Goal: Task Accomplishment & Management: Manage account settings

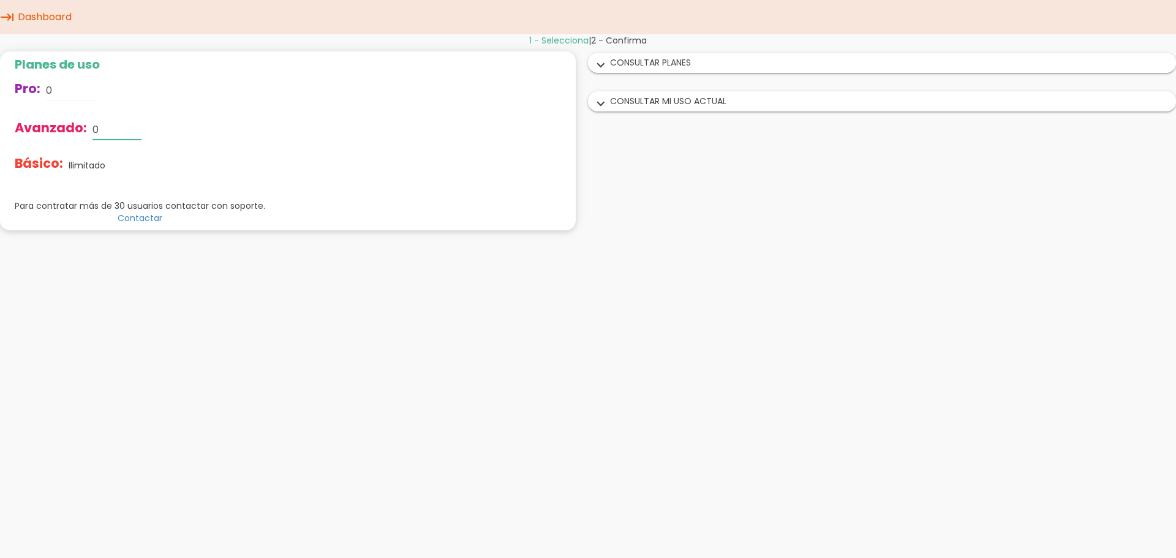
click at [110, 132] on input "0" at bounding box center [116, 130] width 49 height 20
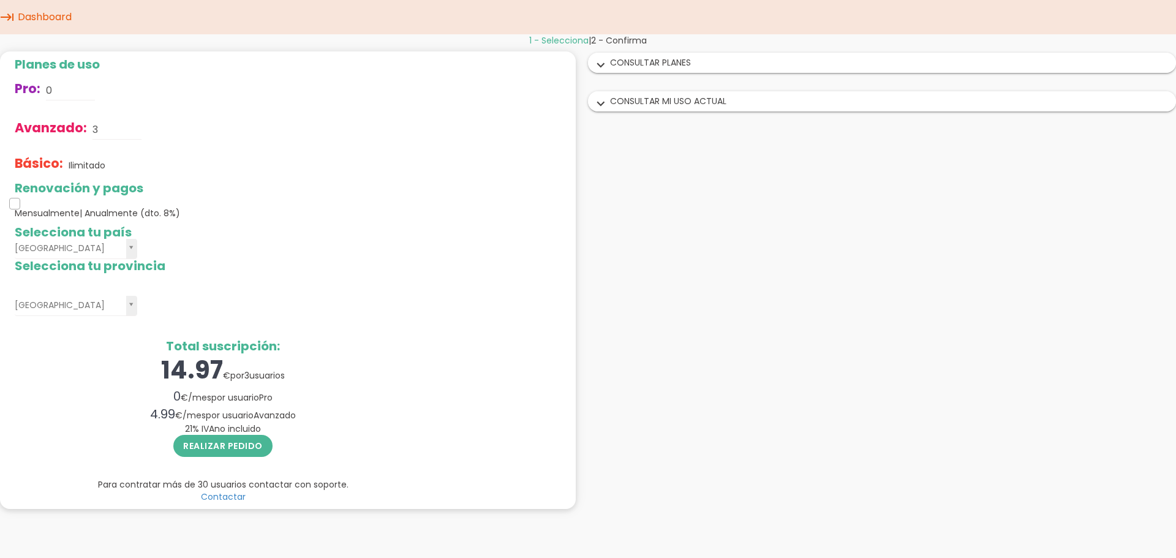
click at [15, 205] on span at bounding box center [14, 203] width 11 height 11
click at [11, 206] on span at bounding box center [14, 203] width 11 height 11
click at [666, 101] on div "expand_more CONSULTAR MI USO ACTUAL" at bounding box center [882, 101] width 587 height 19
click at [62, 92] on input "0" at bounding box center [70, 91] width 49 height 20
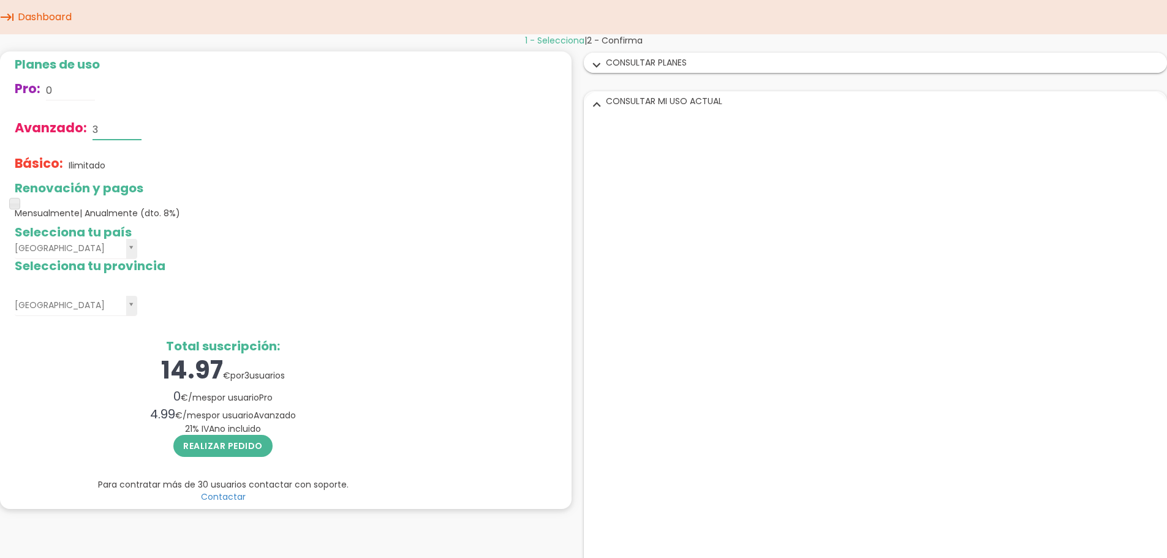
drag, startPoint x: 97, startPoint y: 127, endPoint x: 89, endPoint y: 127, distance: 8.0
click at [89, 127] on div "Avanzado: 3" at bounding box center [223, 129] width 417 height 39
drag, startPoint x: 99, startPoint y: 127, endPoint x: 86, endPoint y: 127, distance: 12.9
click at [86, 127] on div "Avanzado: 6" at bounding box center [223, 129] width 417 height 39
type input "3"
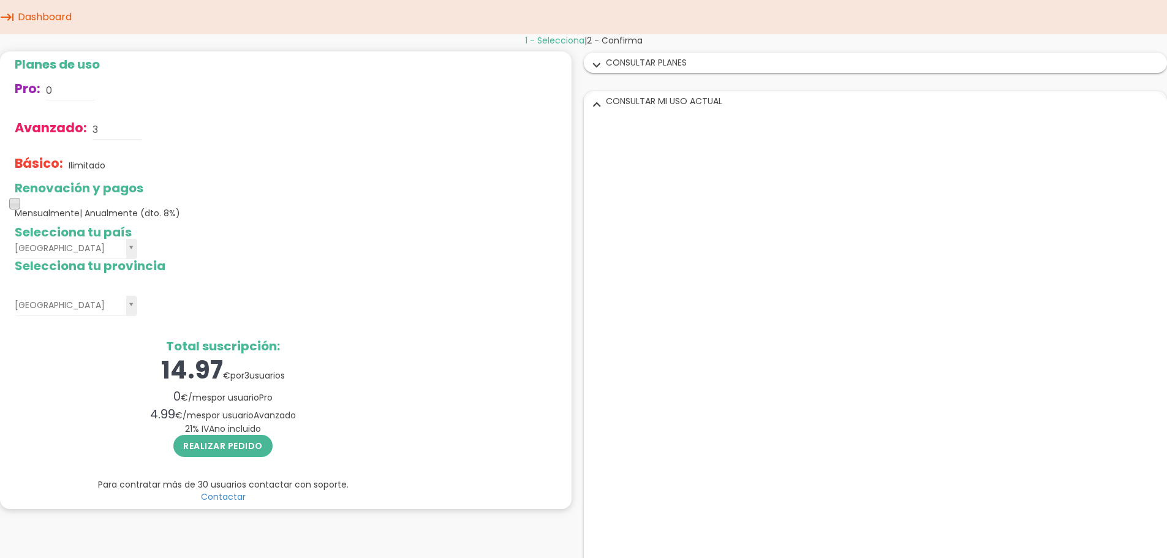
click at [15, 204] on span at bounding box center [14, 203] width 11 height 11
click at [13, 204] on span at bounding box center [14, 203] width 11 height 11
click at [116, 213] on span "| Anualmente (dto. 8%)" at bounding box center [130, 213] width 100 height 12
click at [598, 62] on icon "expand_more" at bounding box center [597, 66] width 20 height 16
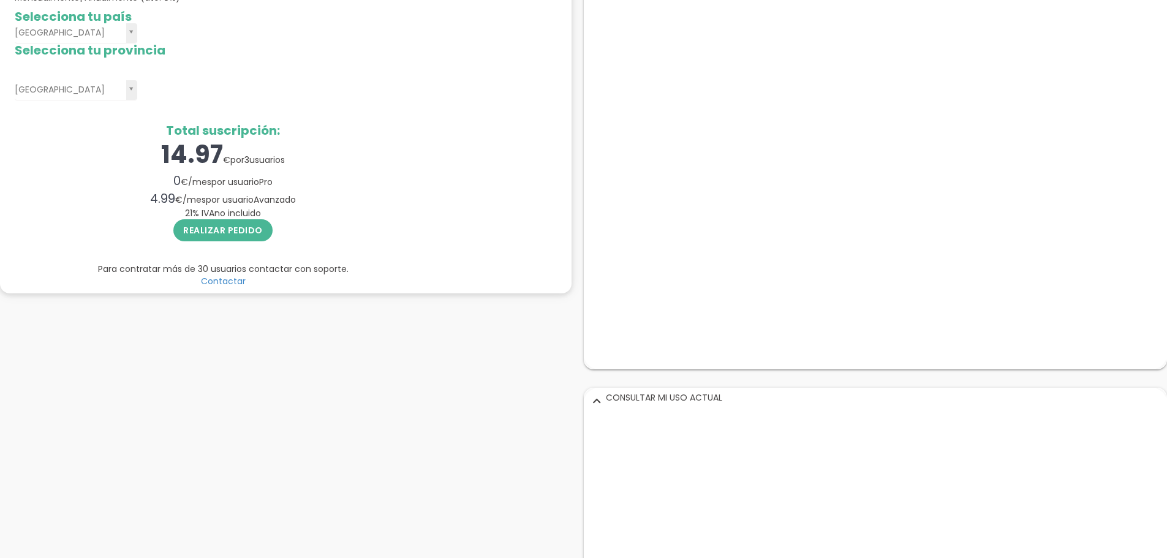
scroll to position [245, 0]
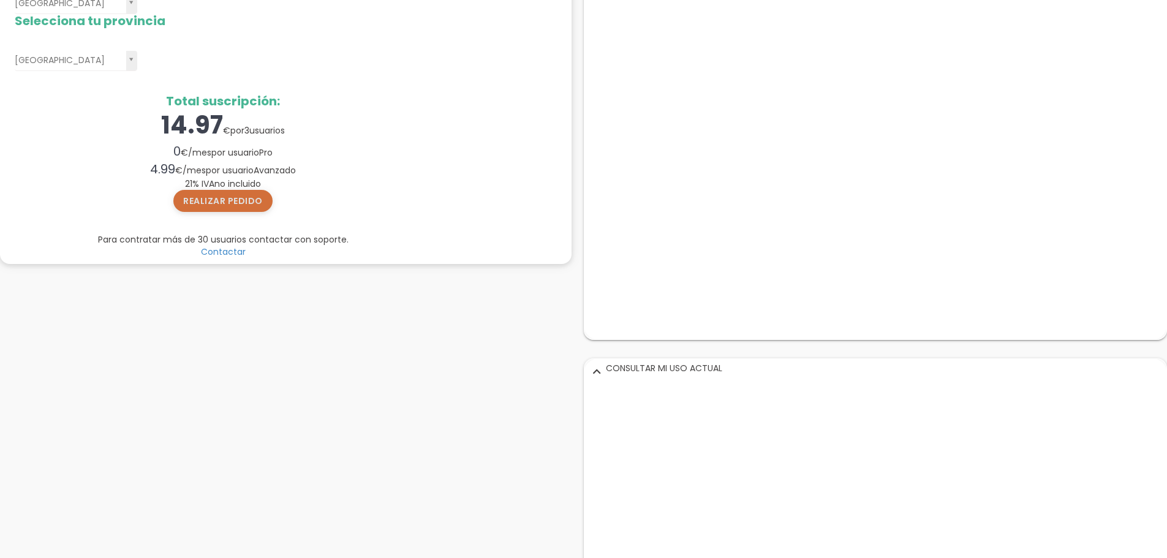
click at [222, 206] on button "Realizar pedido" at bounding box center [222, 201] width 99 height 22
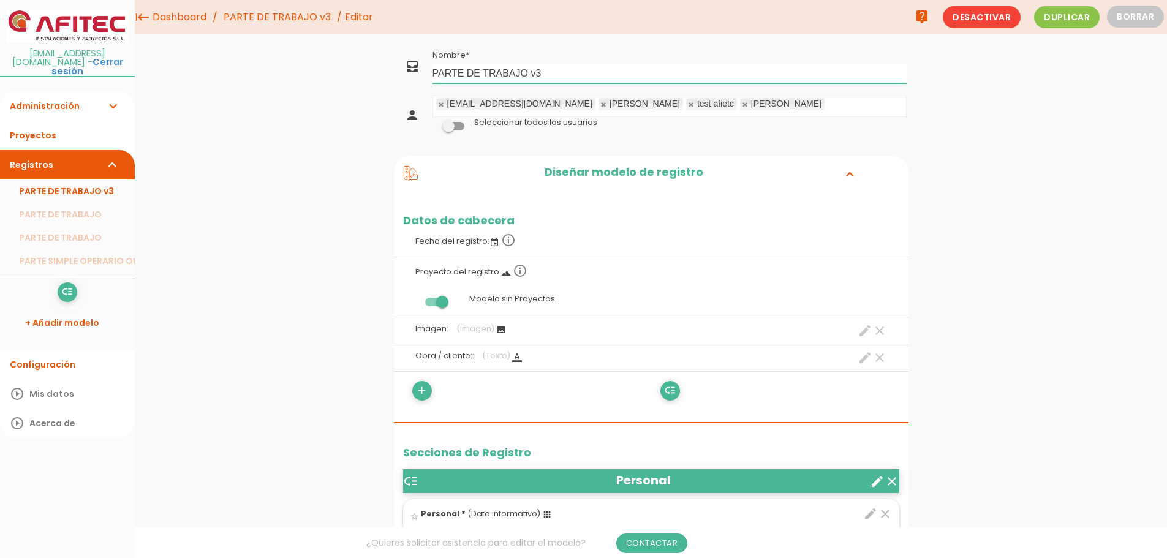
drag, startPoint x: 545, startPoint y: 71, endPoint x: 532, endPoint y: 72, distance: 12.9
click at [532, 72] on input "PARTE DE TRABAJO v3" at bounding box center [669, 74] width 474 height 20
type input "PARTE DE TRABAJO AFITEC"
click at [448, 126] on span at bounding box center [453, 126] width 22 height 9
click at [432, 123] on input "checkbox" at bounding box center [432, 123] width 0 height 0
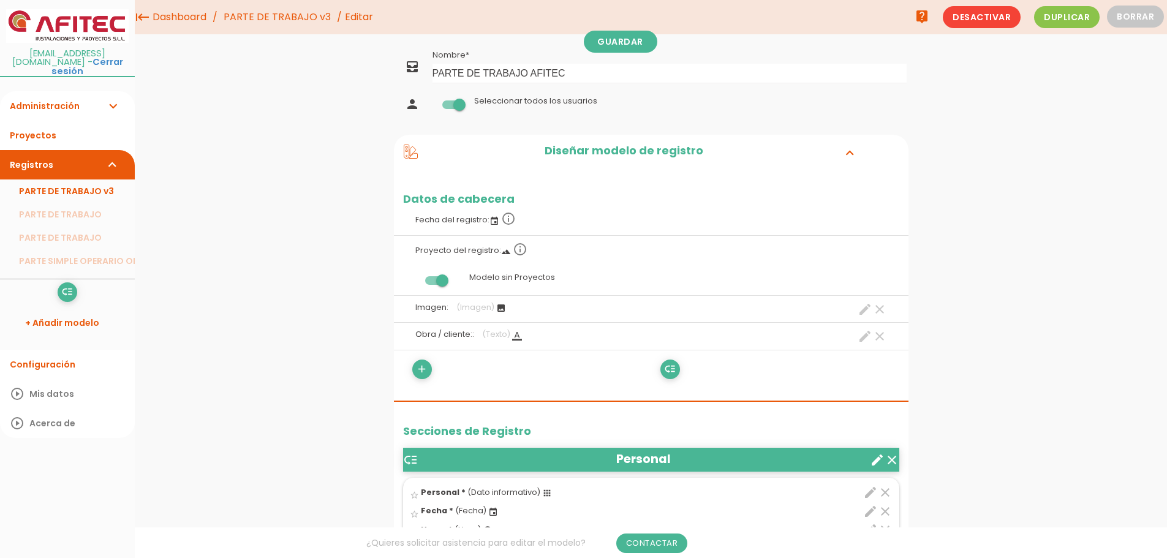
click at [458, 104] on span at bounding box center [453, 104] width 22 height 9
click at [432, 101] on input "checkbox" at bounding box center [432, 101] width 0 height 0
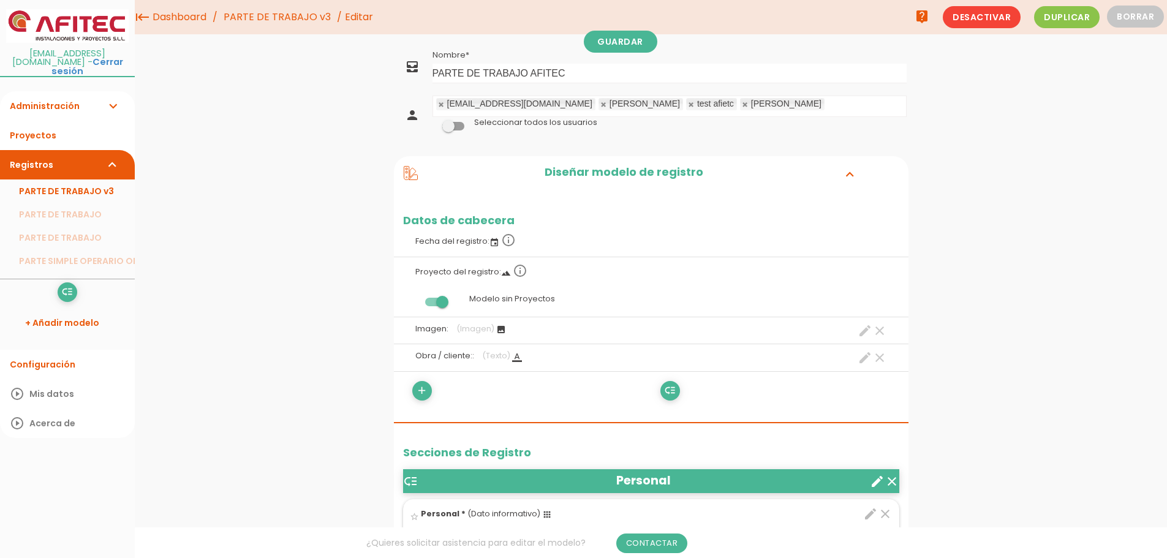
click at [688, 107] on link at bounding box center [691, 104] width 7 height 8
click at [448, 126] on span at bounding box center [453, 126] width 22 height 9
click at [432, 123] on input "checkbox" at bounding box center [432, 123] width 0 height 0
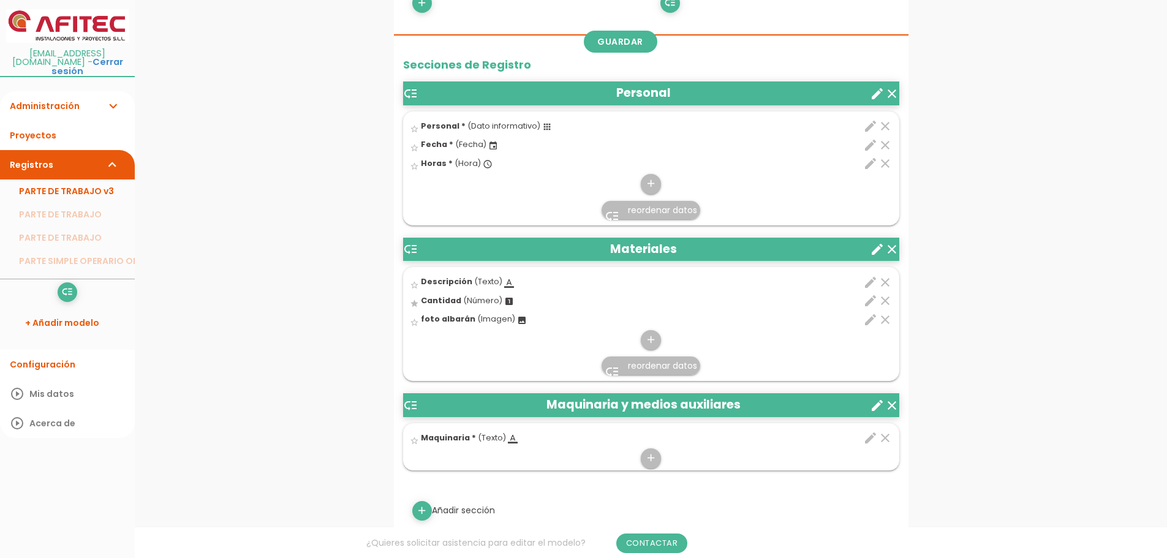
scroll to position [368, 0]
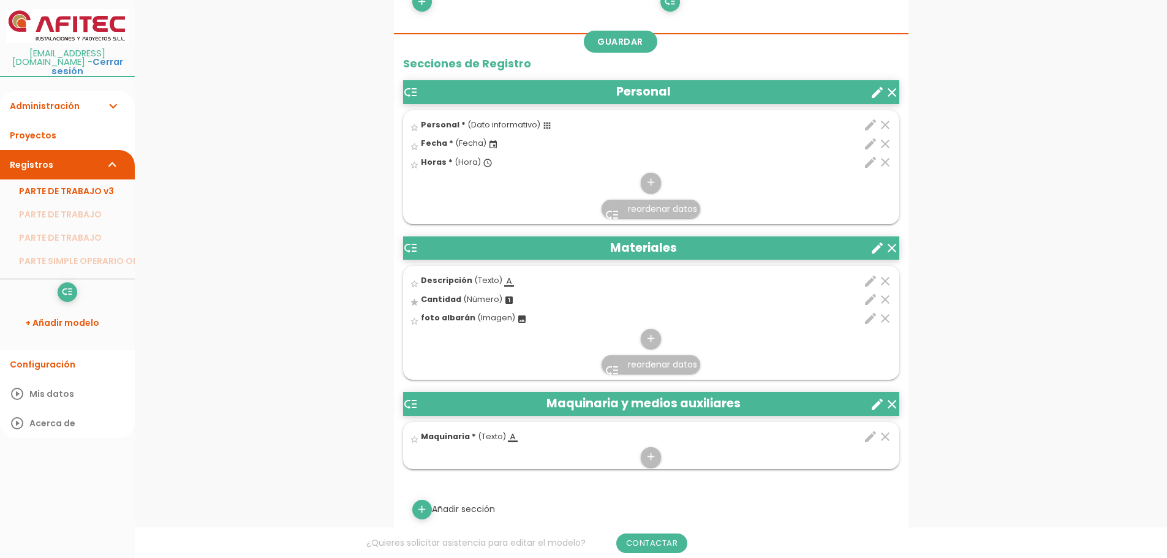
click at [878, 93] on icon "create" at bounding box center [877, 92] width 15 height 15
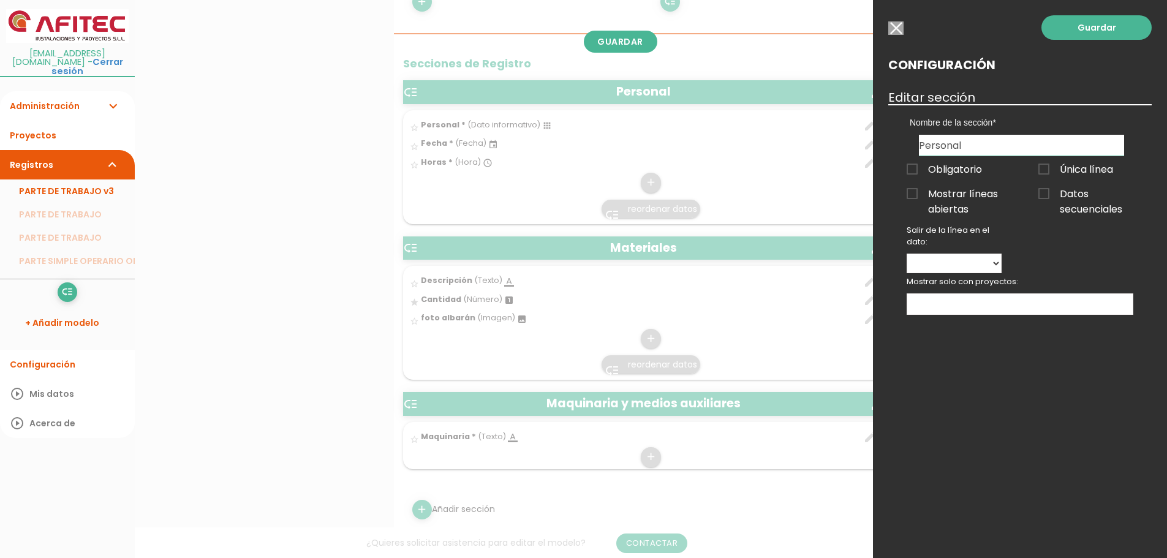
click at [913, 172] on span "Obligatorio" at bounding box center [944, 169] width 75 height 15
click at [0, 0] on input "Obligatorio" at bounding box center [0, 0] width 0 height 0
drag, startPoint x: 1094, startPoint y: 26, endPoint x: 1046, endPoint y: 184, distance: 165.9
click at [1049, 159] on div "Guardar Configuración Editar sección Nombre de la sección Personal Materiales M…" at bounding box center [1020, 279] width 294 height 558
click at [995, 260] on select "Personal Fecha Horas" at bounding box center [954, 264] width 95 height 20
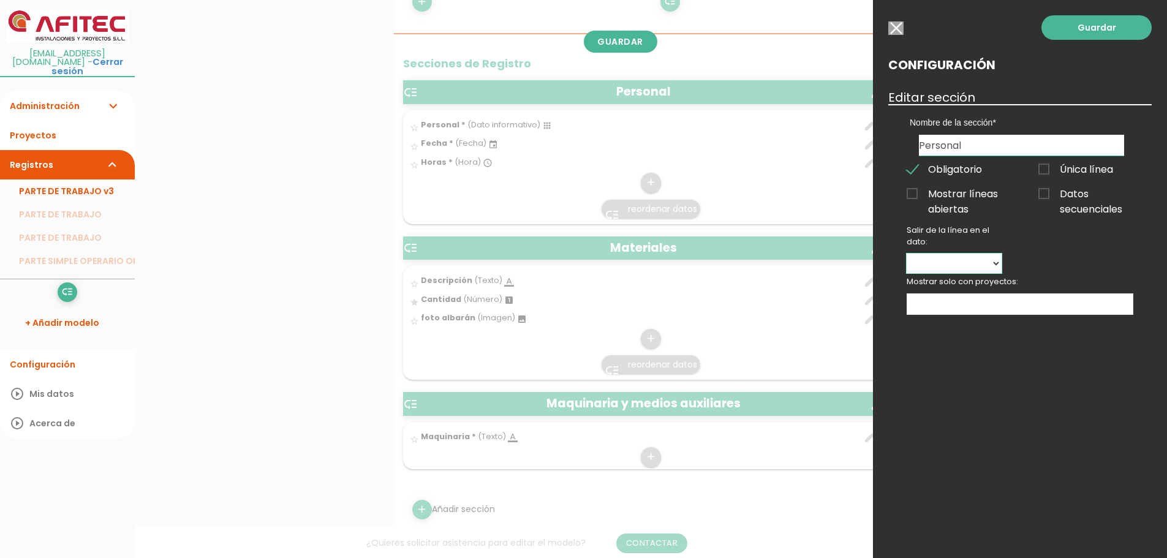
click at [995, 260] on select "Personal Fecha Horas" at bounding box center [954, 264] width 95 height 20
click at [1084, 30] on link "Guardar" at bounding box center [1096, 27] width 110 height 25
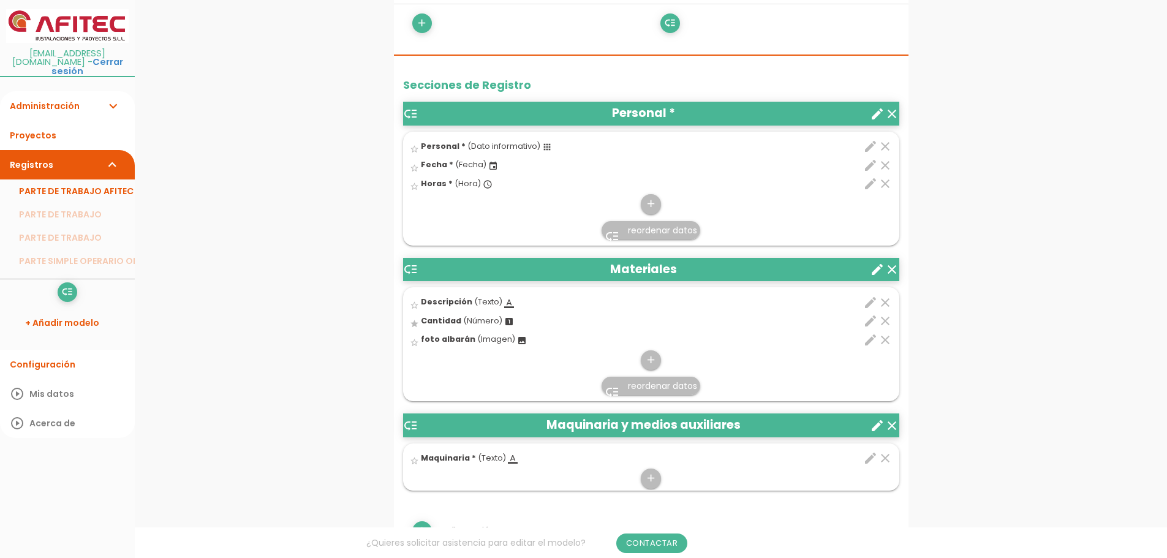
click at [413, 114] on icon "low_priority" at bounding box center [410, 114] width 15 height 15
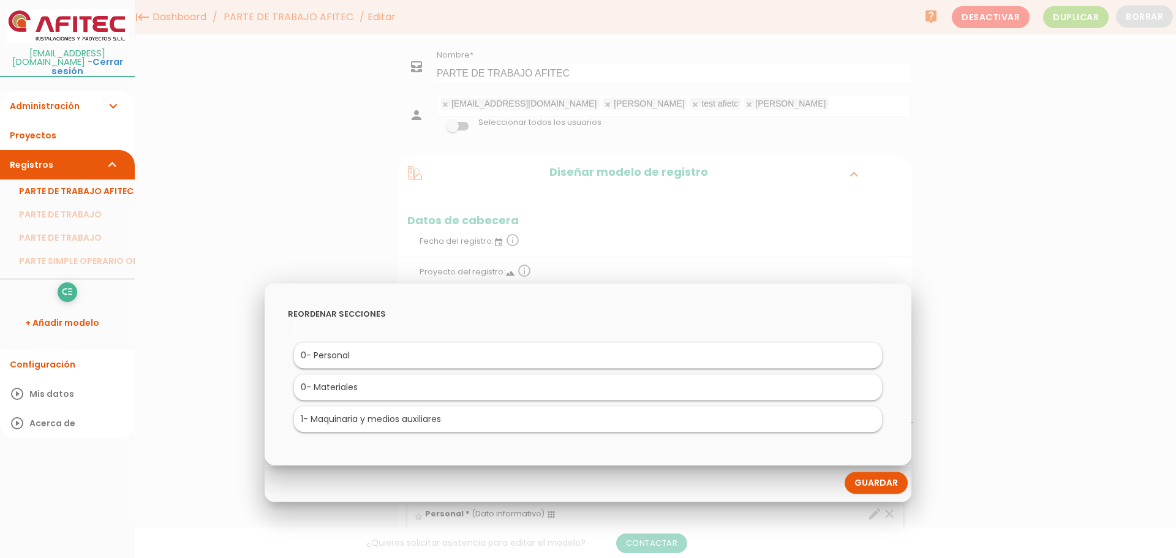
click at [331, 361] on li "0 - Personal" at bounding box center [588, 356] width 588 height 26
click at [862, 485] on link "Guardar" at bounding box center [876, 483] width 63 height 22
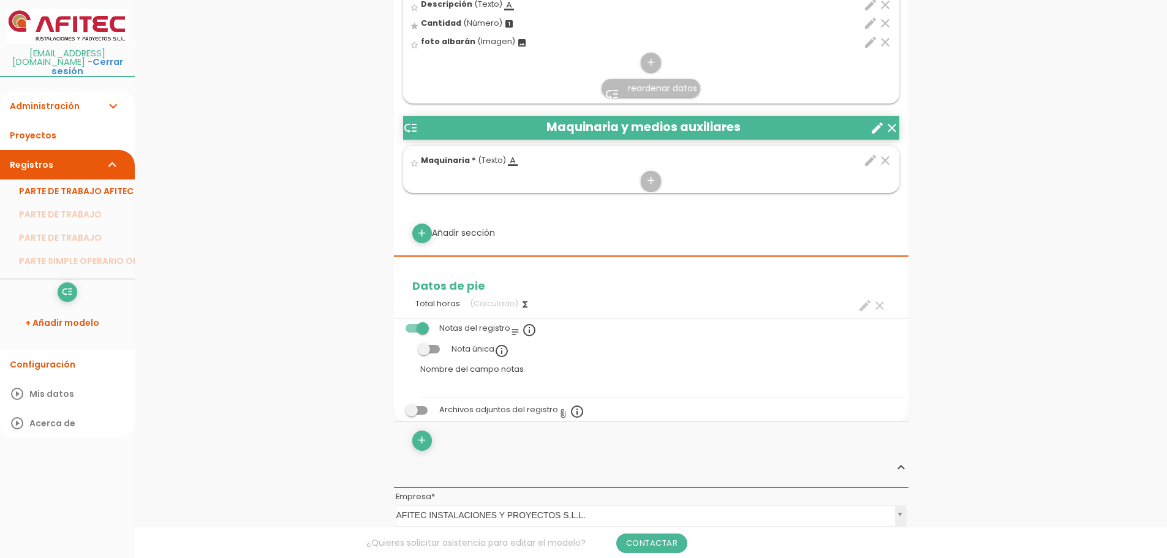
scroll to position [674, 0]
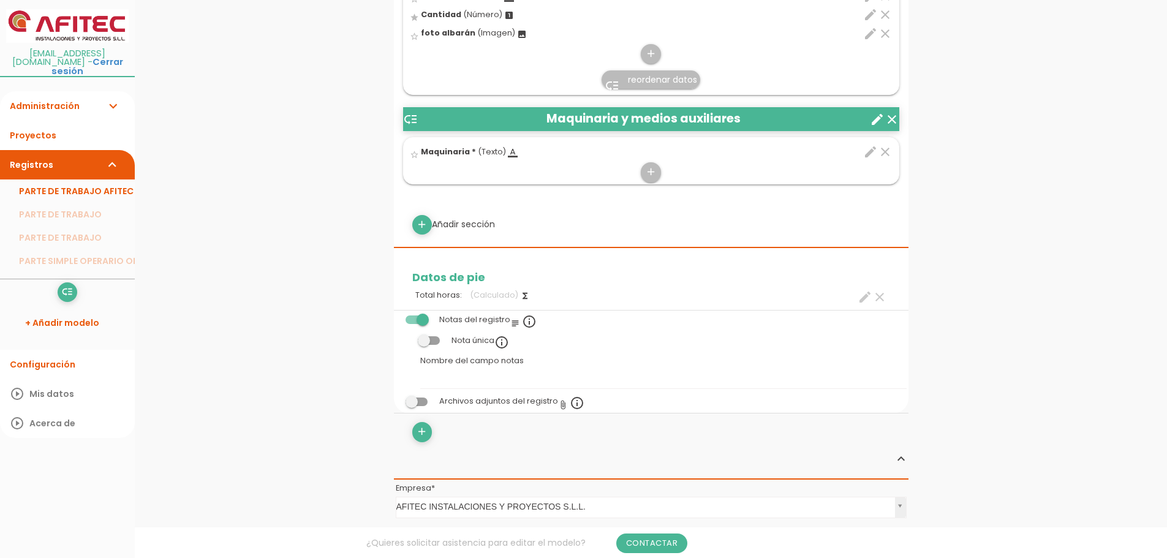
click at [410, 402] on span at bounding box center [417, 402] width 22 height 9
click at [396, 398] on input "checkbox" at bounding box center [396, 398] width 0 height 0
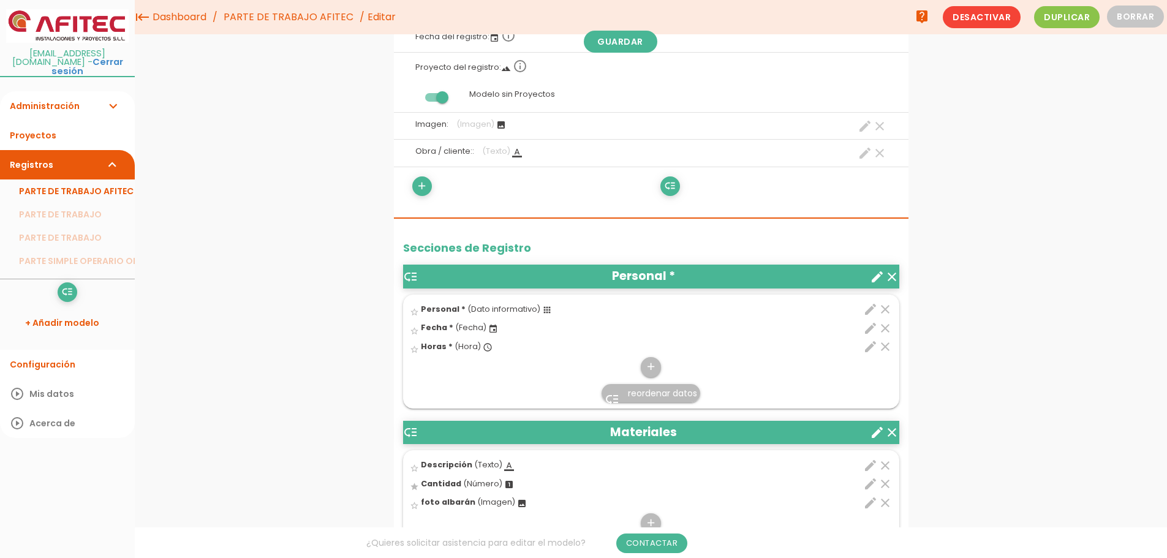
scroll to position [0, 0]
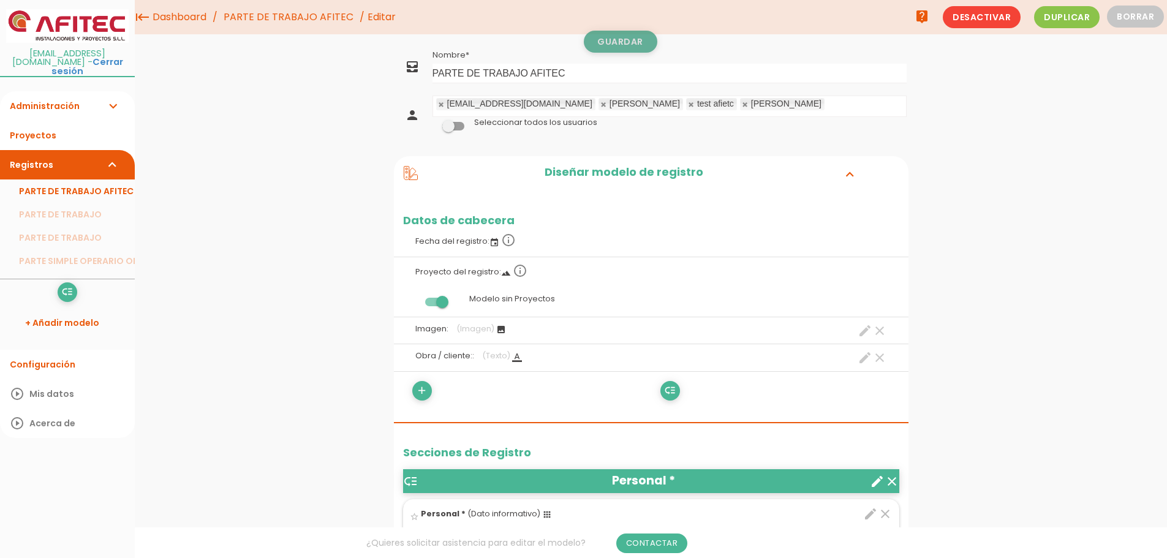
click at [628, 43] on link "Guardar" at bounding box center [621, 42] width 74 height 22
click at [37, 97] on link "Administración expand_more" at bounding box center [67, 105] width 135 height 29
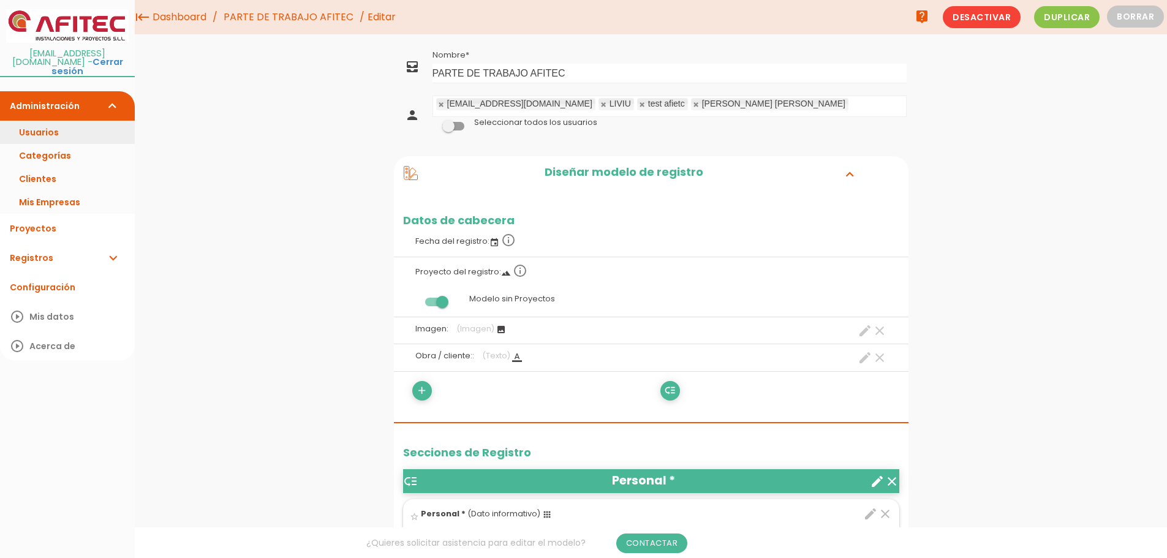
click at [37, 121] on link "Usuarios" at bounding box center [67, 132] width 135 height 23
